Goal: Information Seeking & Learning: Learn about a topic

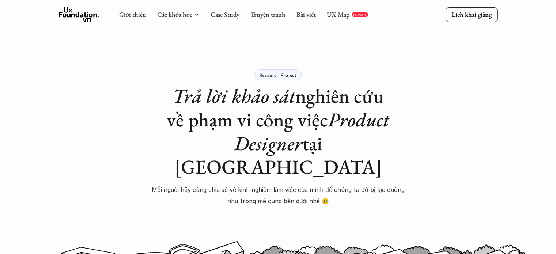
click at [289, 74] on p "Research Project" at bounding box center [278, 74] width 37 height 5
click at [225, 10] on link "Case Study" at bounding box center [225, 14] width 29 height 8
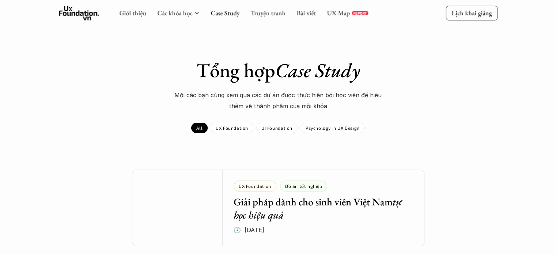
scroll to position [187, 0]
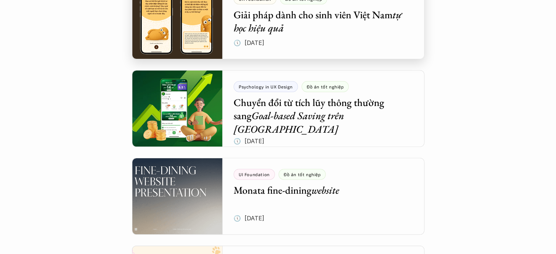
click at [353, 48] on div at bounding box center [278, 20] width 293 height 77
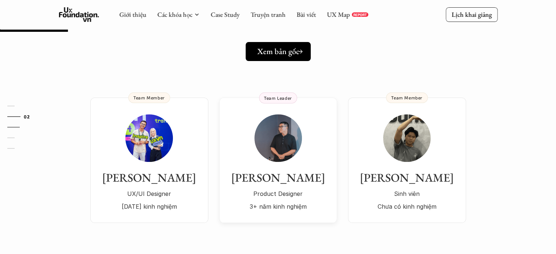
scroll to position [110, 0]
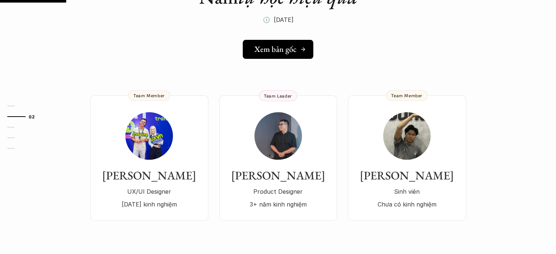
click at [288, 54] on h5 "Xem bản gốc" at bounding box center [276, 50] width 42 height 10
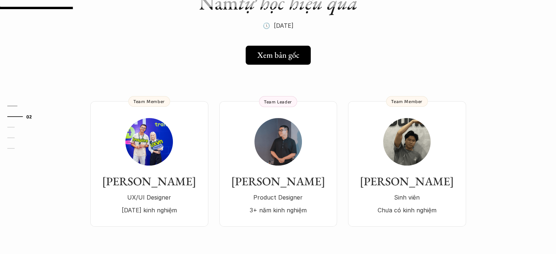
scroll to position [121, 0]
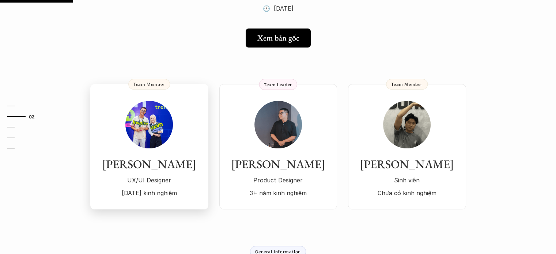
click at [154, 125] on img at bounding box center [149, 125] width 48 height 48
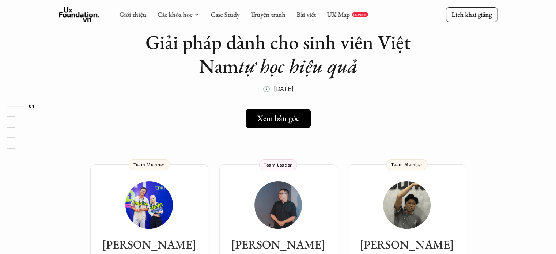
scroll to position [0, 0]
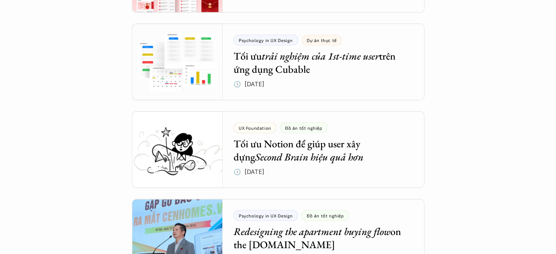
scroll to position [1376, 0]
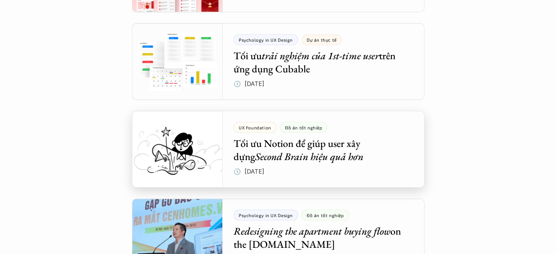
click at [320, 168] on div at bounding box center [278, 149] width 293 height 77
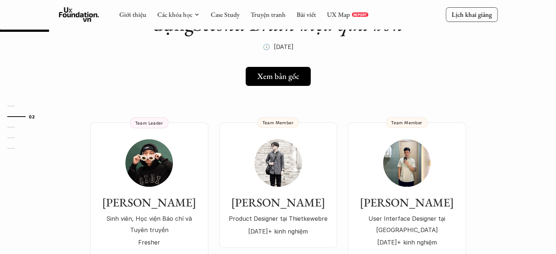
scroll to position [82, 0]
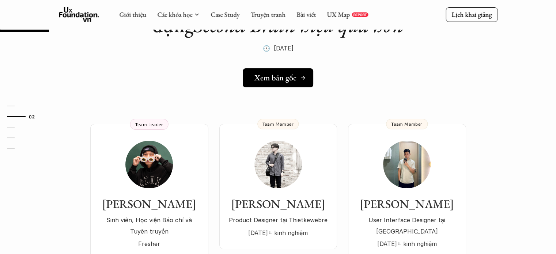
click at [289, 83] on link "Xem bản gốc" at bounding box center [278, 77] width 71 height 19
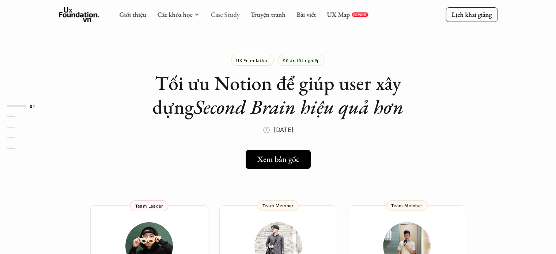
click at [221, 14] on link "Case Study" at bounding box center [225, 14] width 29 height 8
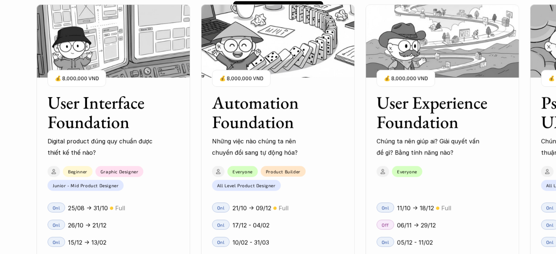
scroll to position [640, 0]
click at [147, 212] on div "25/08 -> 31/10 🟡 Full" at bounding box center [123, 208] width 111 height 11
click at [63, 114] on div "01 02 03 04 05 06" at bounding box center [36, 127] width 73 height 254
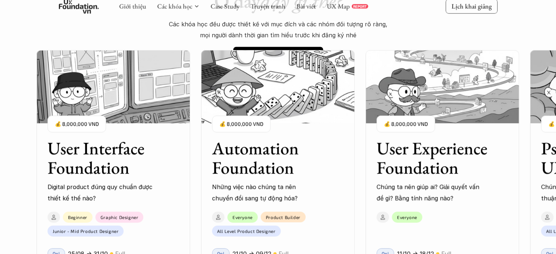
scroll to position [592, 0]
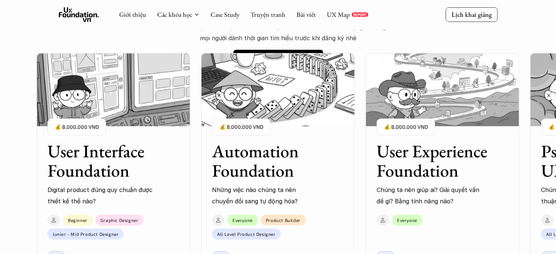
click at [113, 96] on img at bounding box center [114, 89] width 154 height 73
click at [72, 132] on div "01 02 03 04 05 06" at bounding box center [36, 127] width 73 height 254
click at [72, 121] on div "01 02 03 04 05 06" at bounding box center [36, 127] width 73 height 254
click at [83, 107] on img at bounding box center [114, 89] width 154 height 73
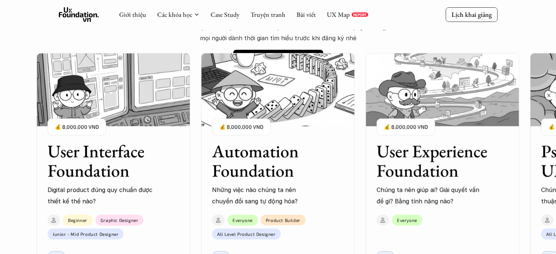
click at [85, 106] on img at bounding box center [114, 89] width 154 height 73
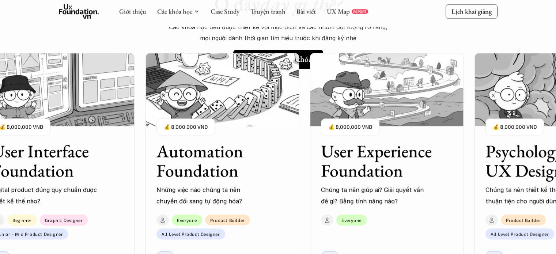
scroll to position [740, 0]
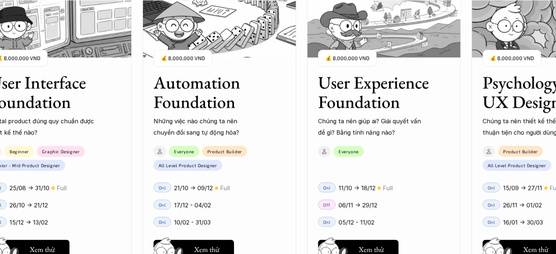
click at [85, 112] on div "User Interface Foundation Digital product đúng quy chuẩn được thiết kế thế nào?…" at bounding box center [55, 100] width 154 height 76
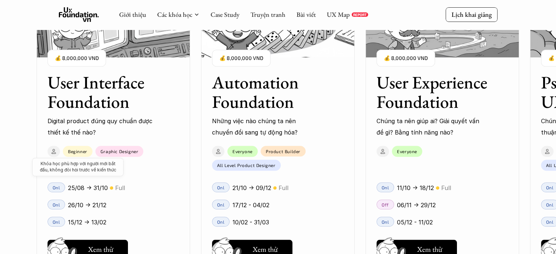
scroll to position [669, 0]
click at [82, 157] on div "Beginner Khóa học phù hợp với người mới bắt đầu, không đòi hỏi trước về kiến th…" at bounding box center [78, 151] width 30 height 11
drag, startPoint x: 82, startPoint y: 157, endPoint x: 107, endPoint y: 244, distance: 91.0
drag, startPoint x: 107, startPoint y: 244, endPoint x: 207, endPoint y: 187, distance: 115.8
click at [207, 187] on div "Onl 21/10 -> 09/12 🟡 Full" at bounding box center [278, 187] width 154 height 17
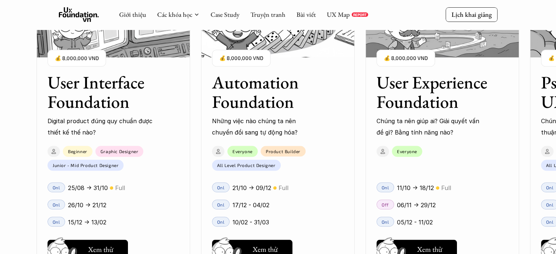
click at [403, 22] on div "Giới thiệu Các khóa học Case Study Truyện tranh Bài viết UX Map REPORT Lịch kha…" at bounding box center [278, 14] width 439 height 15
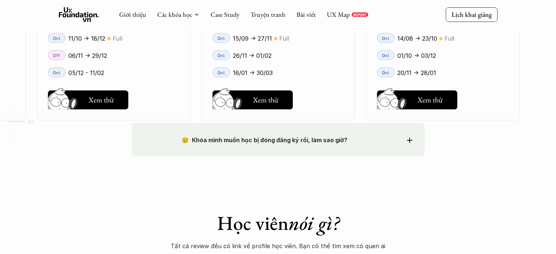
scroll to position [1166, 0]
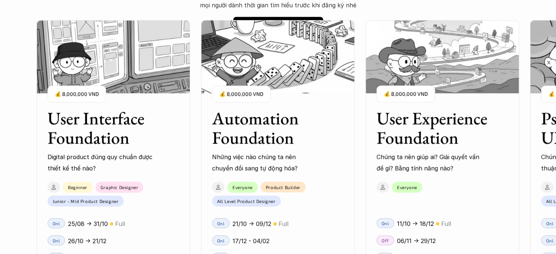
scroll to position [626, 0]
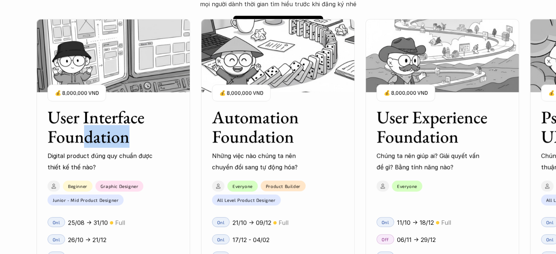
drag, startPoint x: 83, startPoint y: 131, endPoint x: 187, endPoint y: 133, distance: 104.3
click at [187, 133] on div "User Interface Foundation Digital product đúng quy chuẩn được thiết kế thế nào?…" at bounding box center [114, 135] width 154 height 76
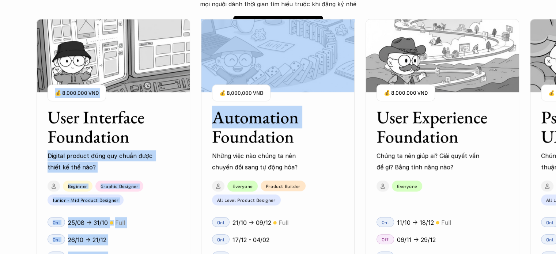
drag, startPoint x: 199, startPoint y: 141, endPoint x: 135, endPoint y: 149, distance: 64.8
click at [135, 149] on div "User Interface Foundation Digital product đúng quy chuẩn được thiết kế thế nào?…" at bounding box center [443, 162] width 812 height 254
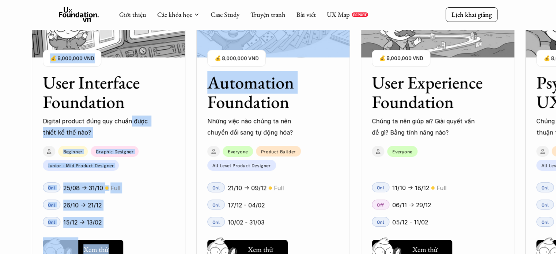
scroll to position [669, 0]
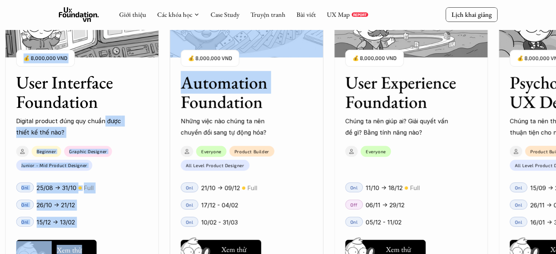
click at [91, 251] on button "Hay thôi Xem thử" at bounding box center [56, 249] width 80 height 19
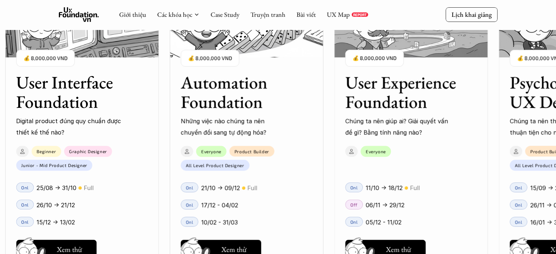
click at [328, 115] on div "User Interface Foundation Digital product đúng quy chuẩn được thiết kế thế nào?…" at bounding box center [411, 127] width 812 height 254
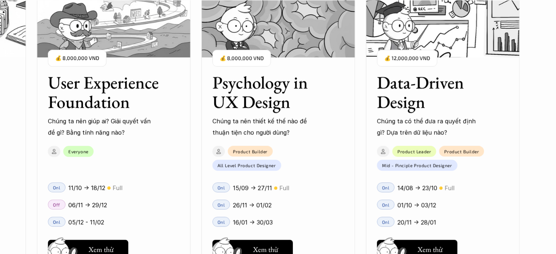
scroll to position [749, 0]
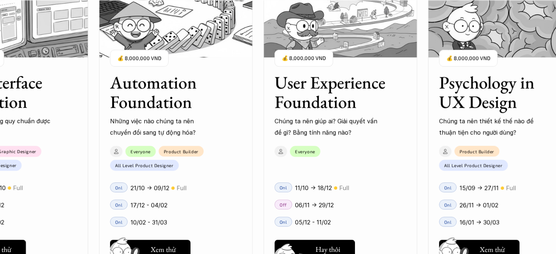
click at [334, 247] on h5 "Xem thử" at bounding box center [327, 251] width 25 height 10
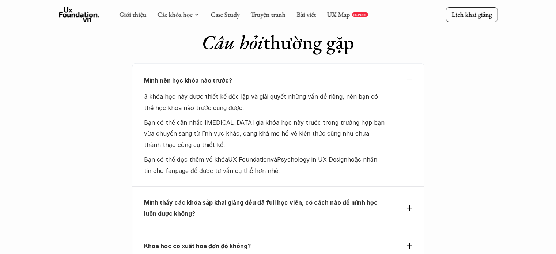
scroll to position [2290, 0]
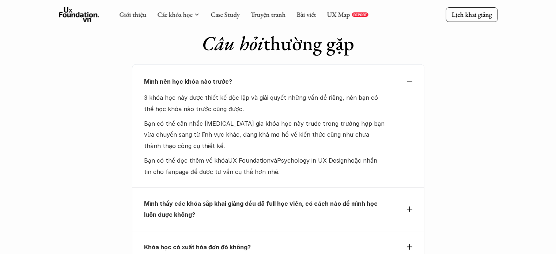
click at [0, 18] on div "Giới thiệu Các khóa học Case Study Truyện tranh Bài viết UX Map REPORT Lịch kha…" at bounding box center [278, 14] width 556 height 29
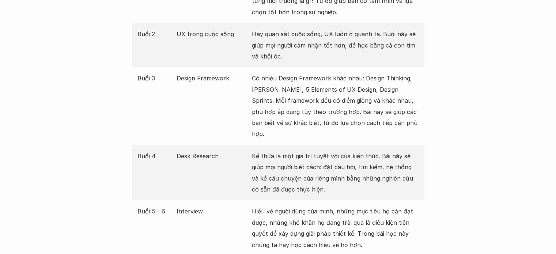
scroll to position [990, 0]
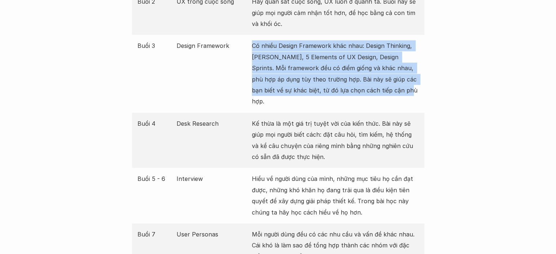
drag, startPoint x: 394, startPoint y: 90, endPoint x: 253, endPoint y: 41, distance: 148.8
click at [253, 41] on p "Có nhiều Design Framework khác nhau: Design Thinking, [PERSON_NAME], 5 Elements…" at bounding box center [335, 73] width 167 height 67
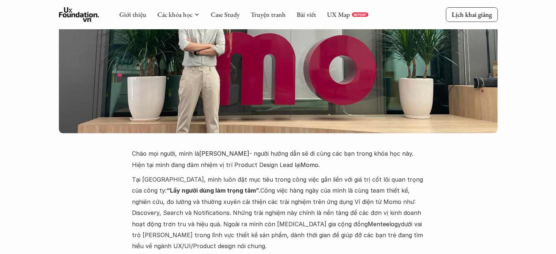
scroll to position [1704, 0]
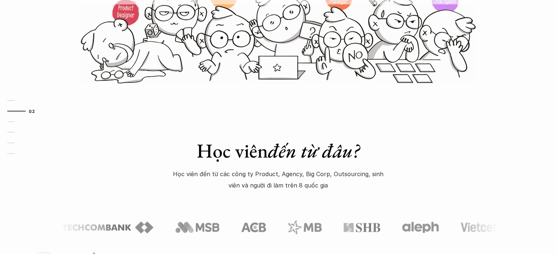
scroll to position [163, 0]
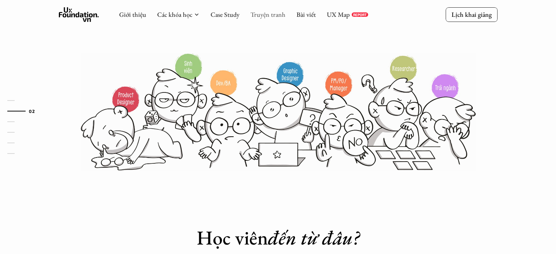
click at [263, 11] on link "Truyện tranh" at bounding box center [268, 14] width 35 height 8
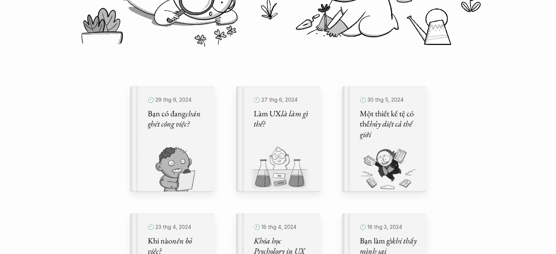
scroll to position [183, 0]
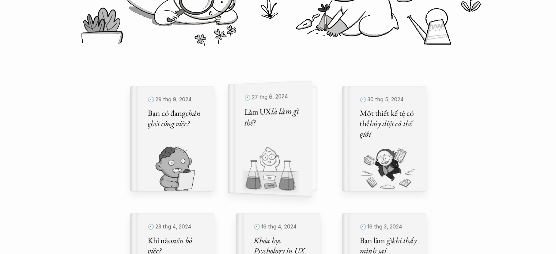
click at [297, 149] on img at bounding box center [265, 171] width 75 height 50
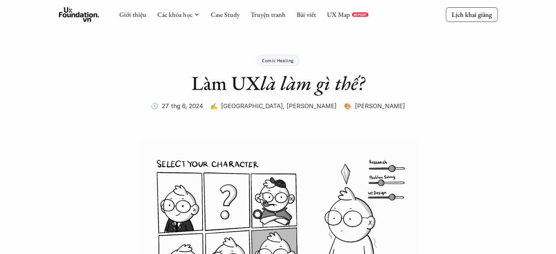
click at [348, 104] on p "🎨 Nhung Phạm" at bounding box center [374, 106] width 61 height 11
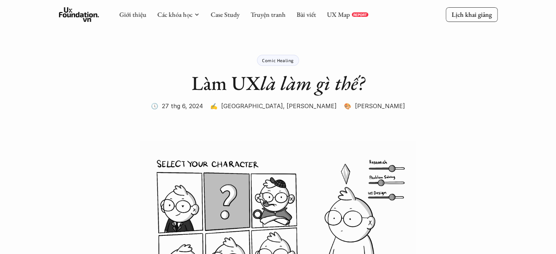
drag, startPoint x: 377, startPoint y: 109, endPoint x: 335, endPoint y: 104, distance: 42.8
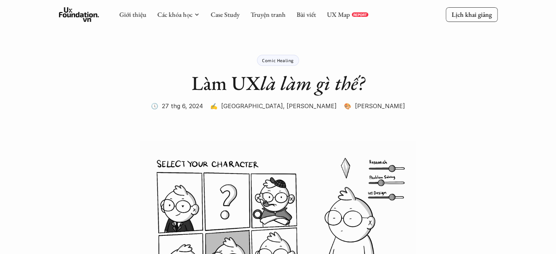
click at [335, 104] on div "Comic Healing Làm UX là làm gì thế? 🕔 27 thg 6, 2024 ✍️ Ông Giáo, Khánh Đàm 🎨 N…" at bounding box center [278, 74] width 293 height 75
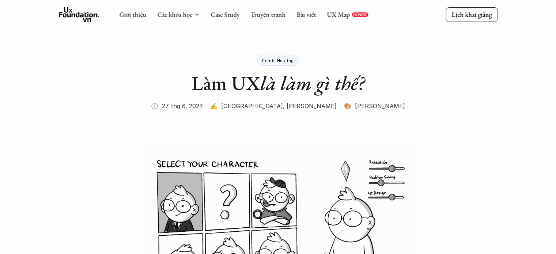
copy p "hung Phạm"
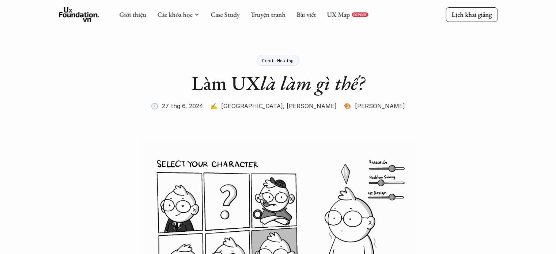
click at [281, 108] on p "✍️ Ông Giáo, Khánh Đàm" at bounding box center [273, 106] width 127 height 11
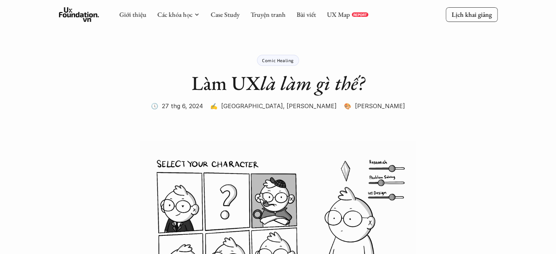
click at [348, 104] on p "🎨 Nhung Phạm" at bounding box center [374, 106] width 61 height 11
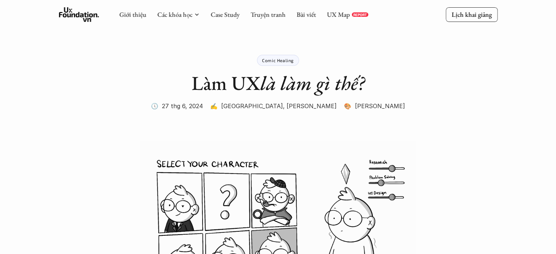
click at [348, 104] on p "🎨 Nhung Phạm" at bounding box center [374, 106] width 61 height 11
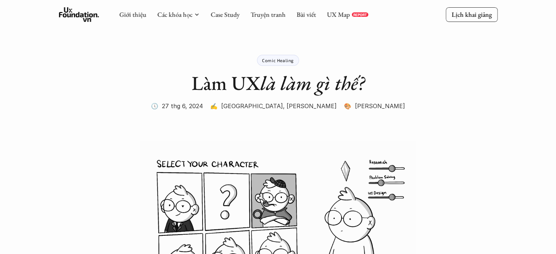
click at [348, 104] on p "🎨 Nhung Phạm" at bounding box center [374, 106] width 61 height 11
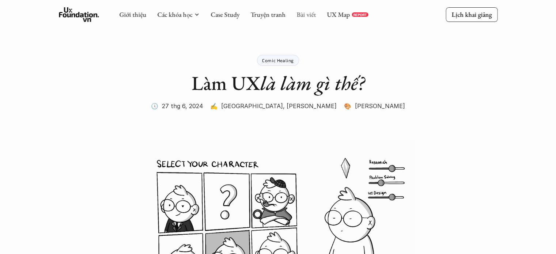
click at [304, 14] on link "Bài viết" at bounding box center [306, 14] width 19 height 8
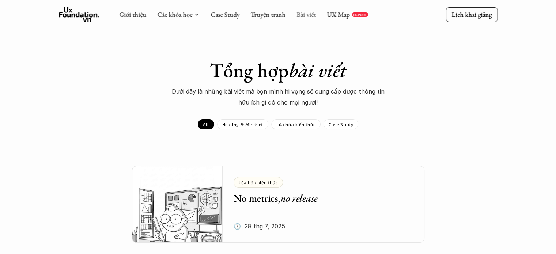
click at [310, 16] on link "Bài viết" at bounding box center [306, 14] width 19 height 8
click at [208, 15] on div "Giới thiệu Các khóa học Case Study Truyện tranh Bài viết UX Map REPORT" at bounding box center [243, 14] width 249 height 15
click at [224, 15] on link "Case Study" at bounding box center [225, 14] width 29 height 8
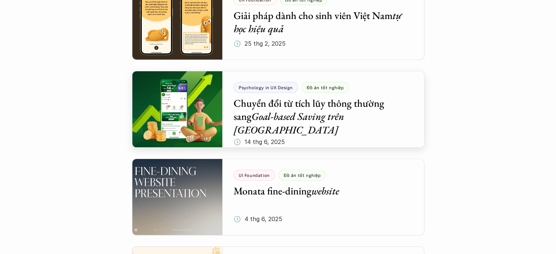
scroll to position [73, 0]
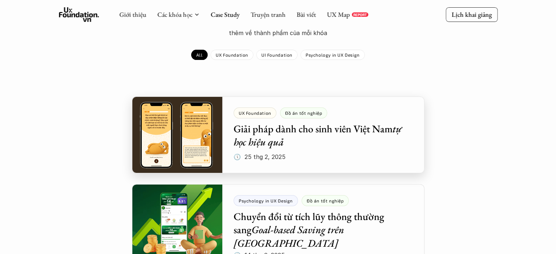
click at [384, 147] on div at bounding box center [278, 135] width 293 height 77
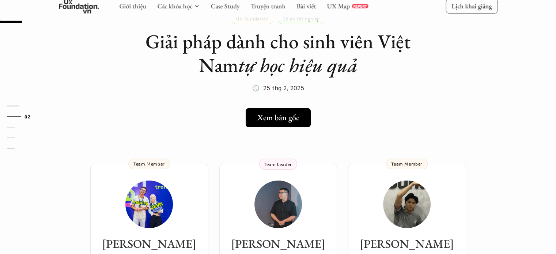
scroll to position [37, 0]
